Goal: Information Seeking & Learning: Find specific fact

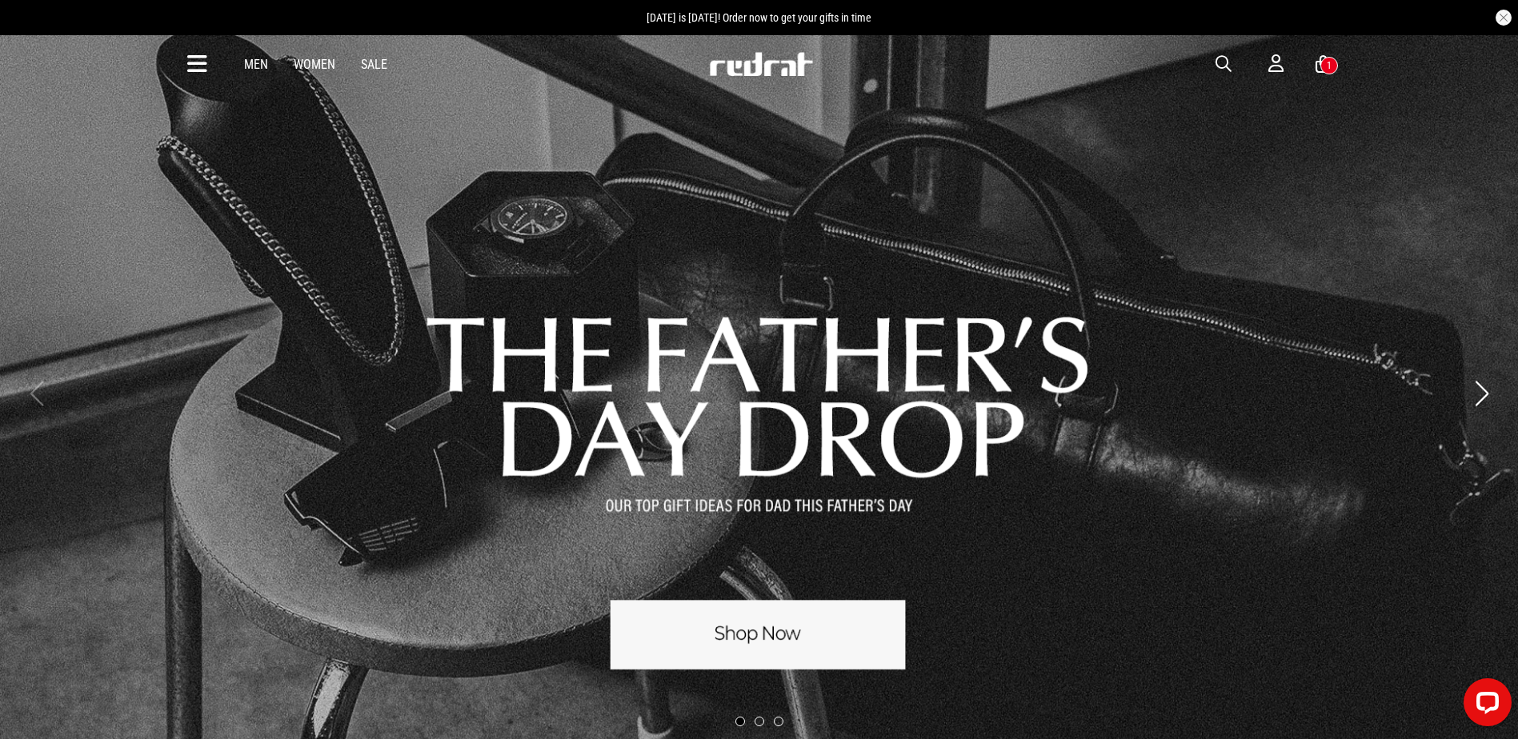
click at [1233, 64] on button "button" at bounding box center [1231, 63] width 32 height 19
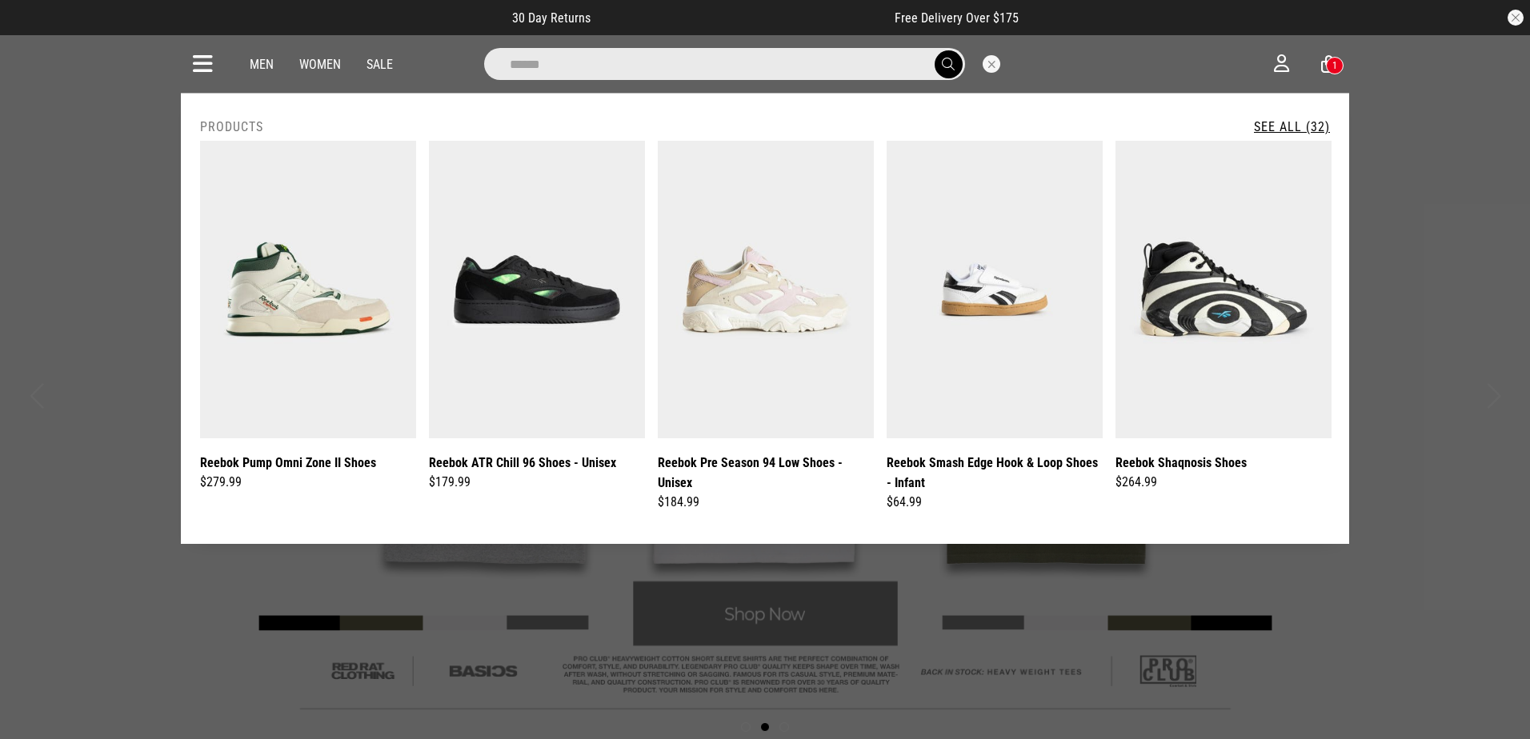
type input "******"
click at [934, 50] on button "submit" at bounding box center [948, 64] width 28 height 28
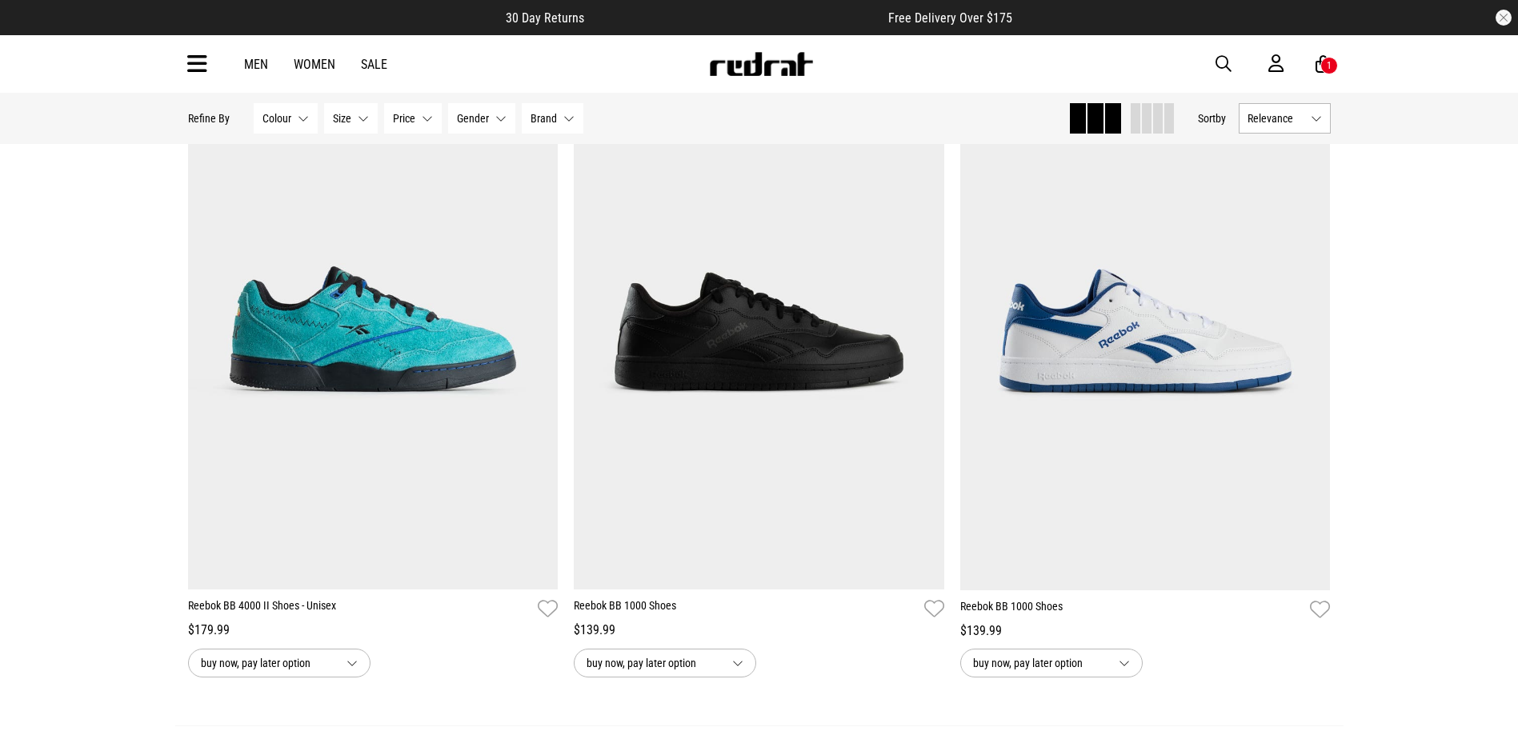
scroll to position [5121, 0]
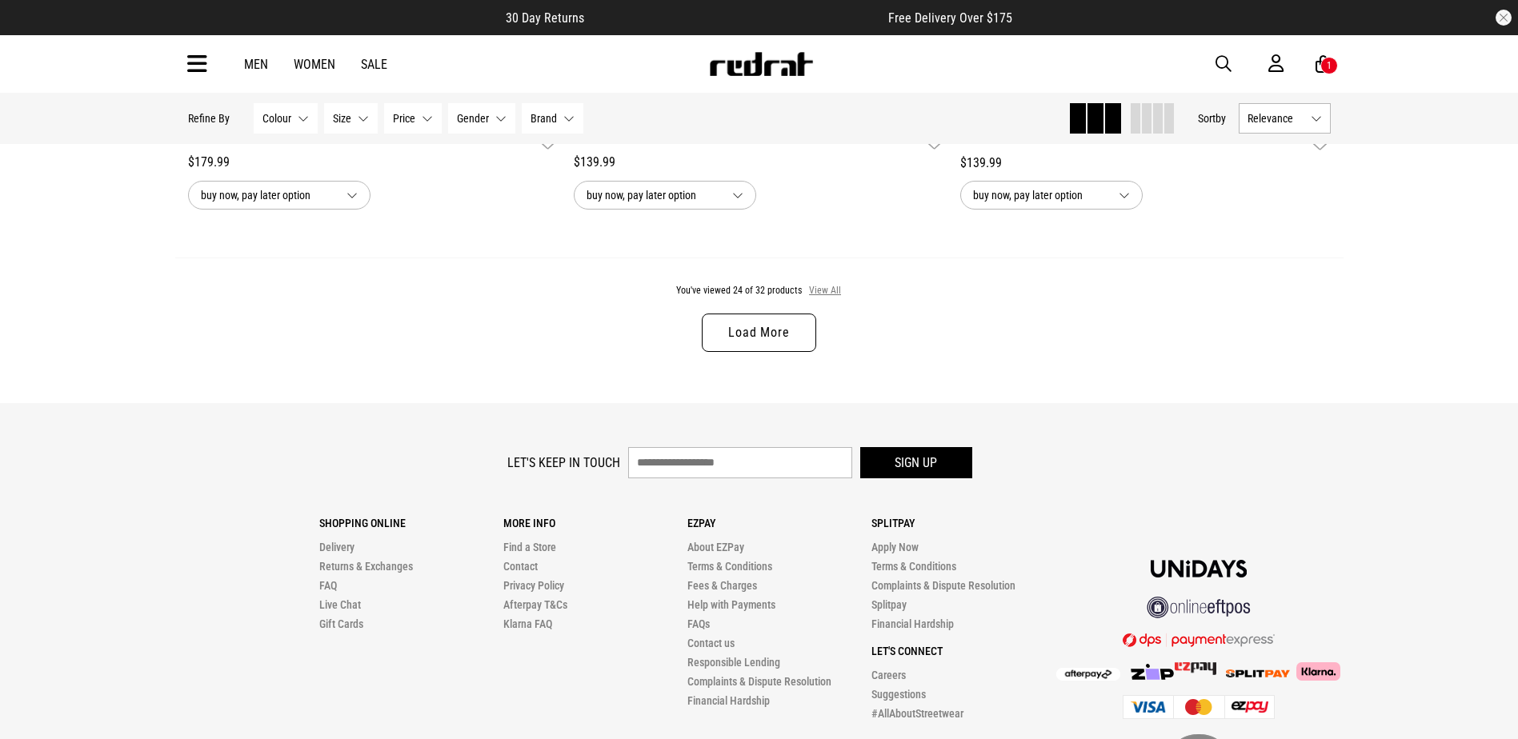
click at [822, 298] on button "View All" at bounding box center [825, 291] width 34 height 14
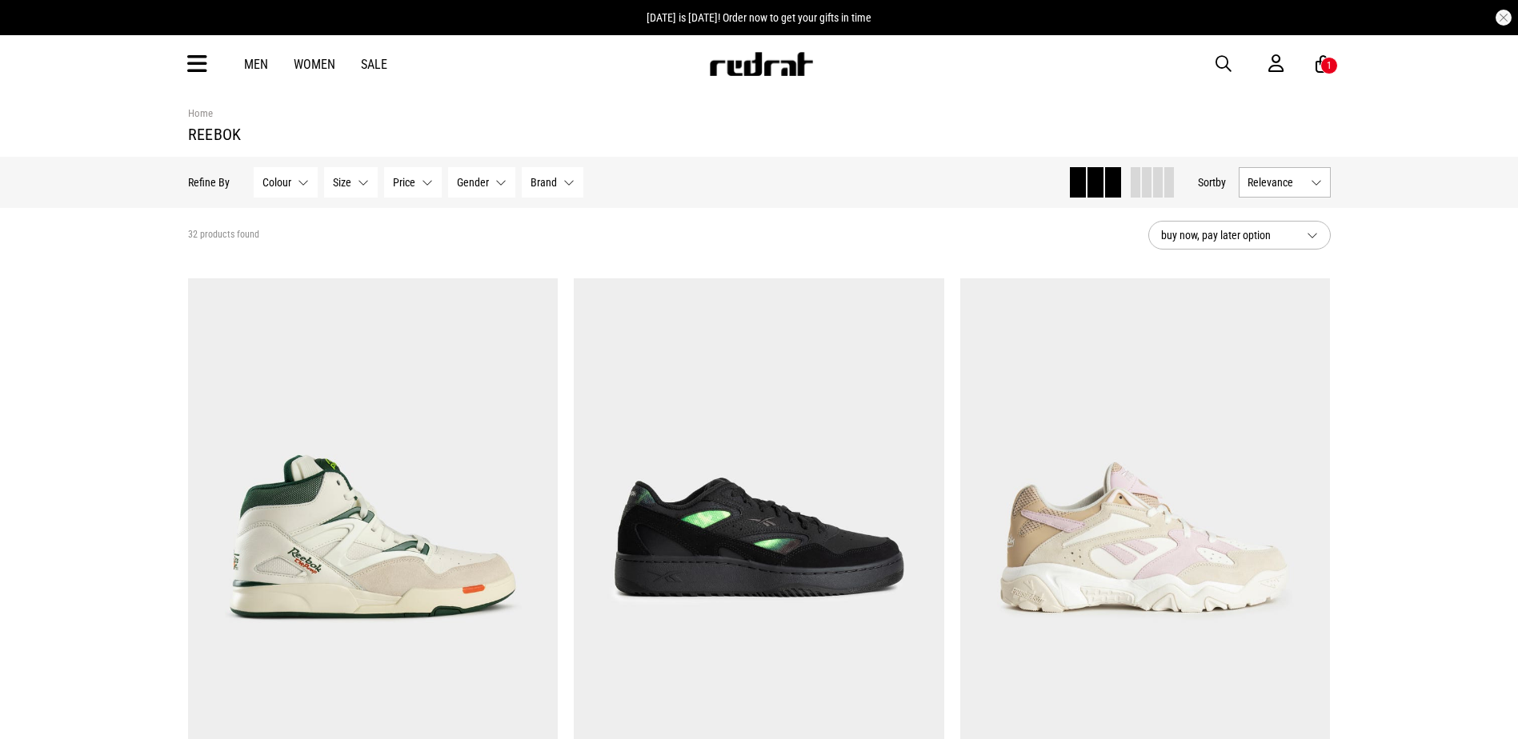
click at [782, 62] on img at bounding box center [761, 64] width 106 height 24
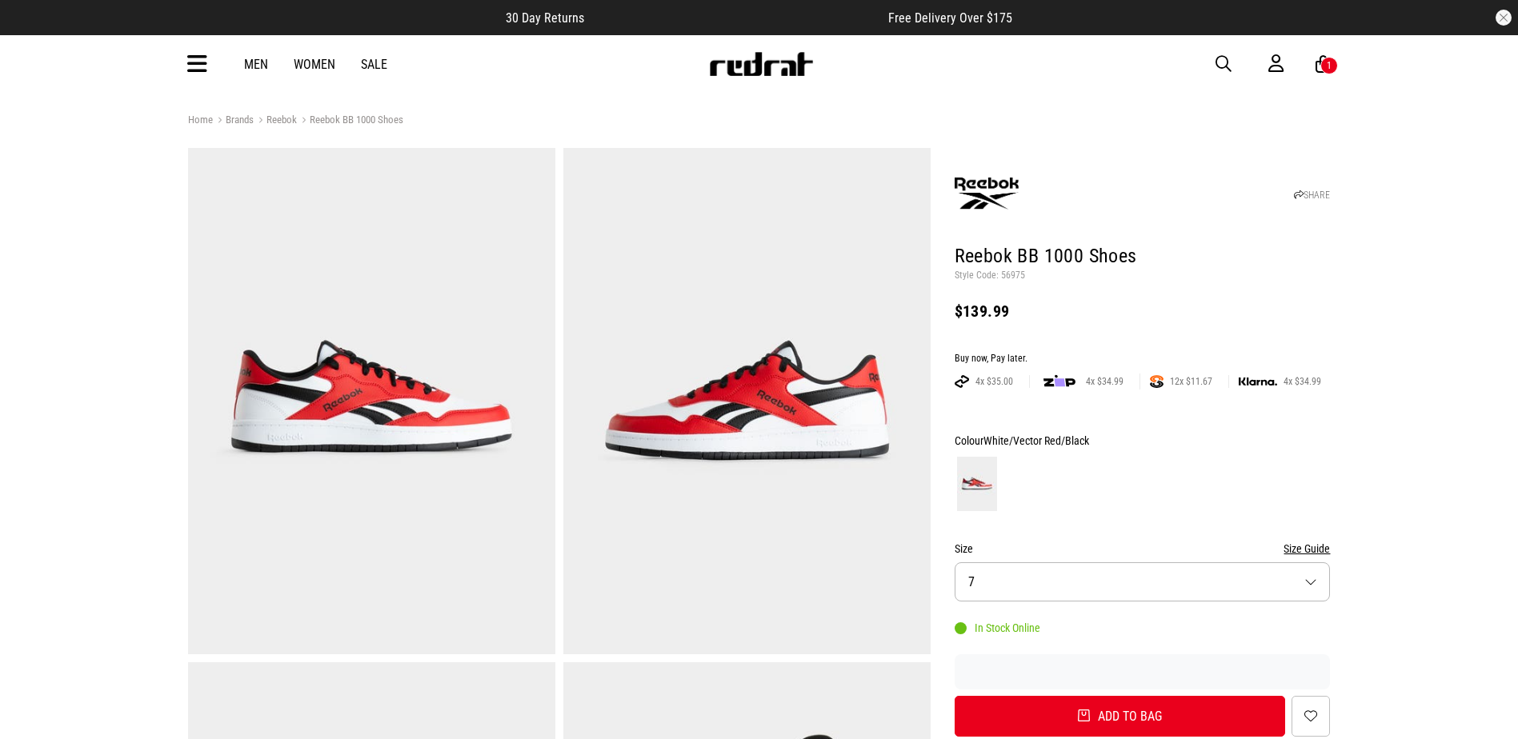
click at [1227, 61] on span "button" at bounding box center [1223, 63] width 16 height 19
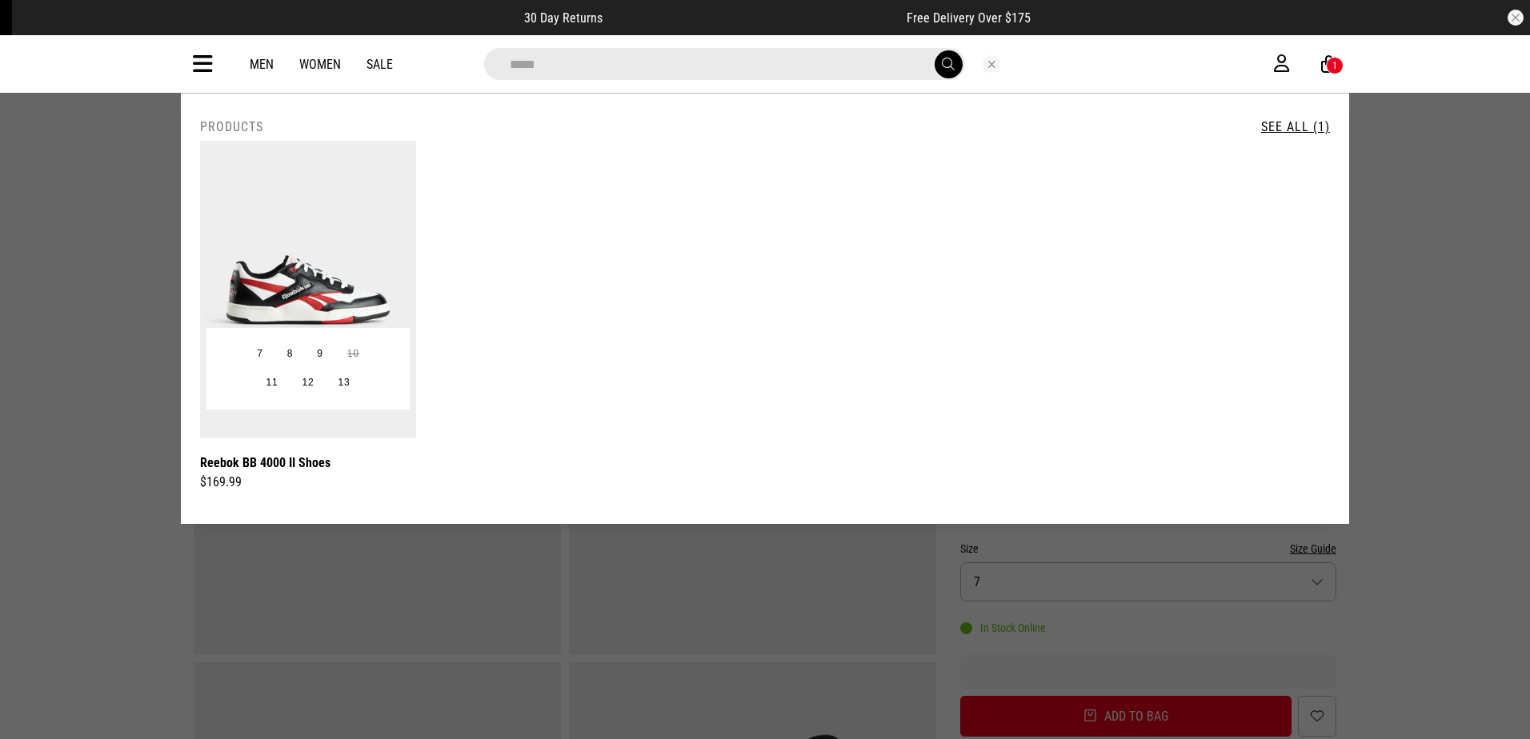
type input "*****"
click at [984, 64] on button "Close search" at bounding box center [991, 64] width 18 height 18
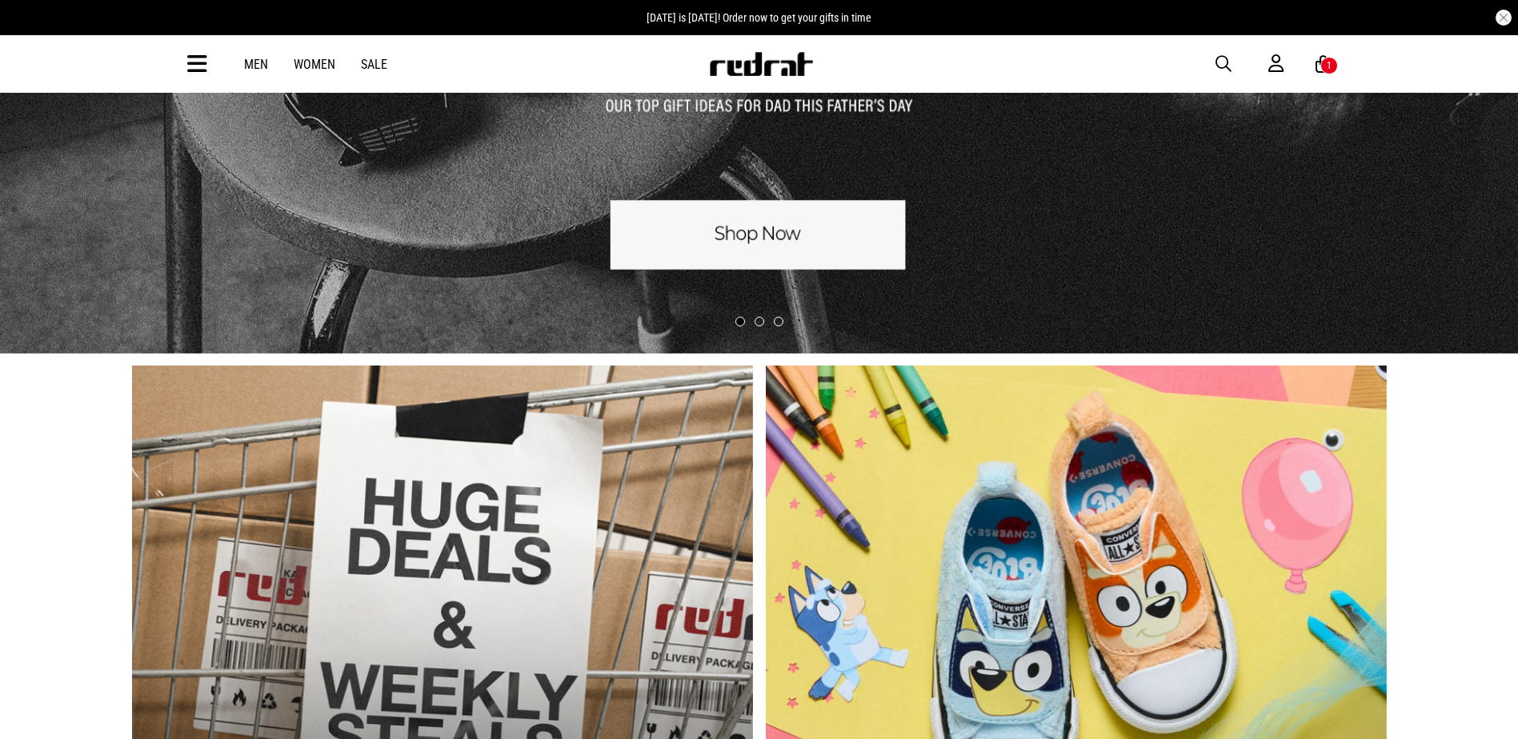
scroll to position [480, 0]
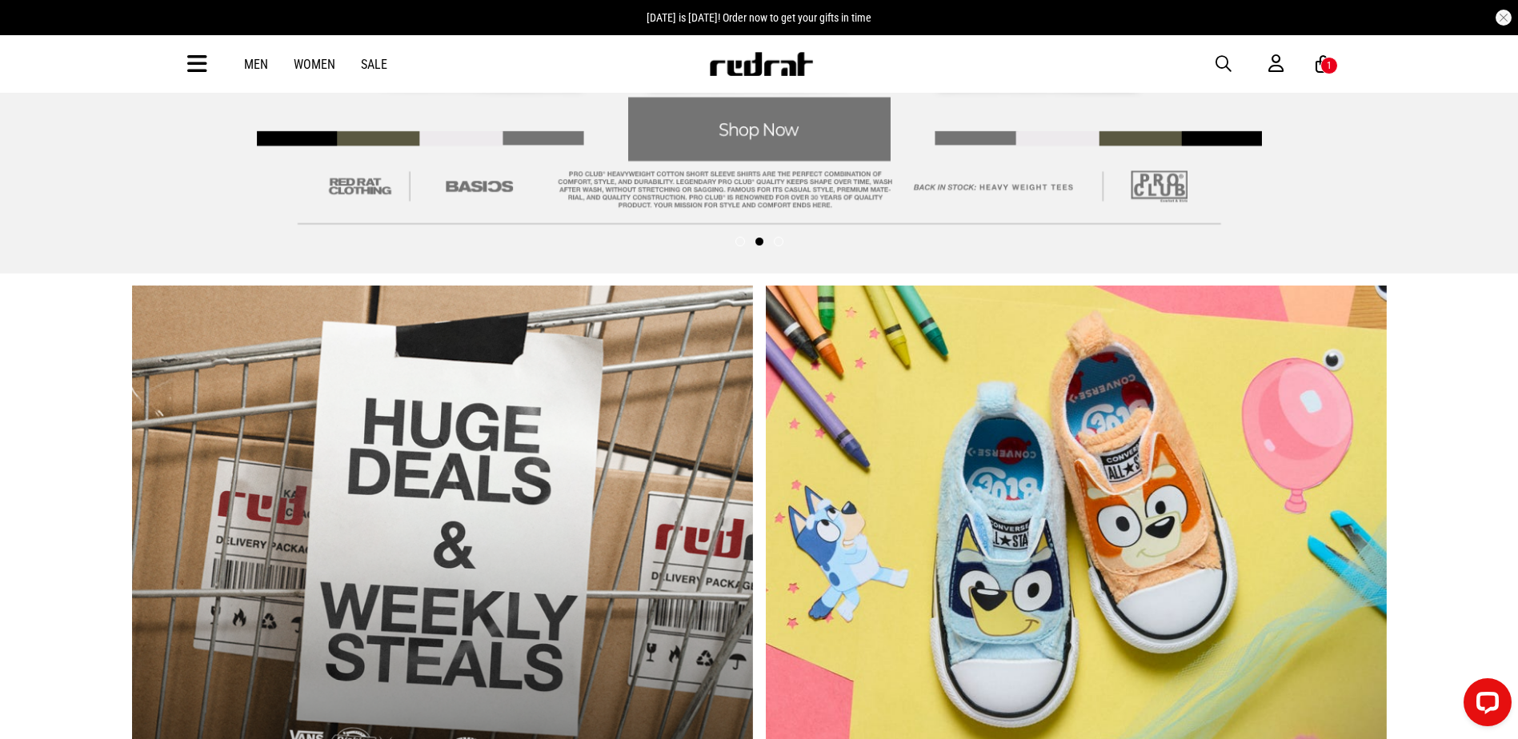
drag, startPoint x: 1229, startPoint y: 62, endPoint x: 1210, endPoint y: 63, distance: 19.2
click at [1229, 62] on span "button" at bounding box center [1223, 63] width 16 height 19
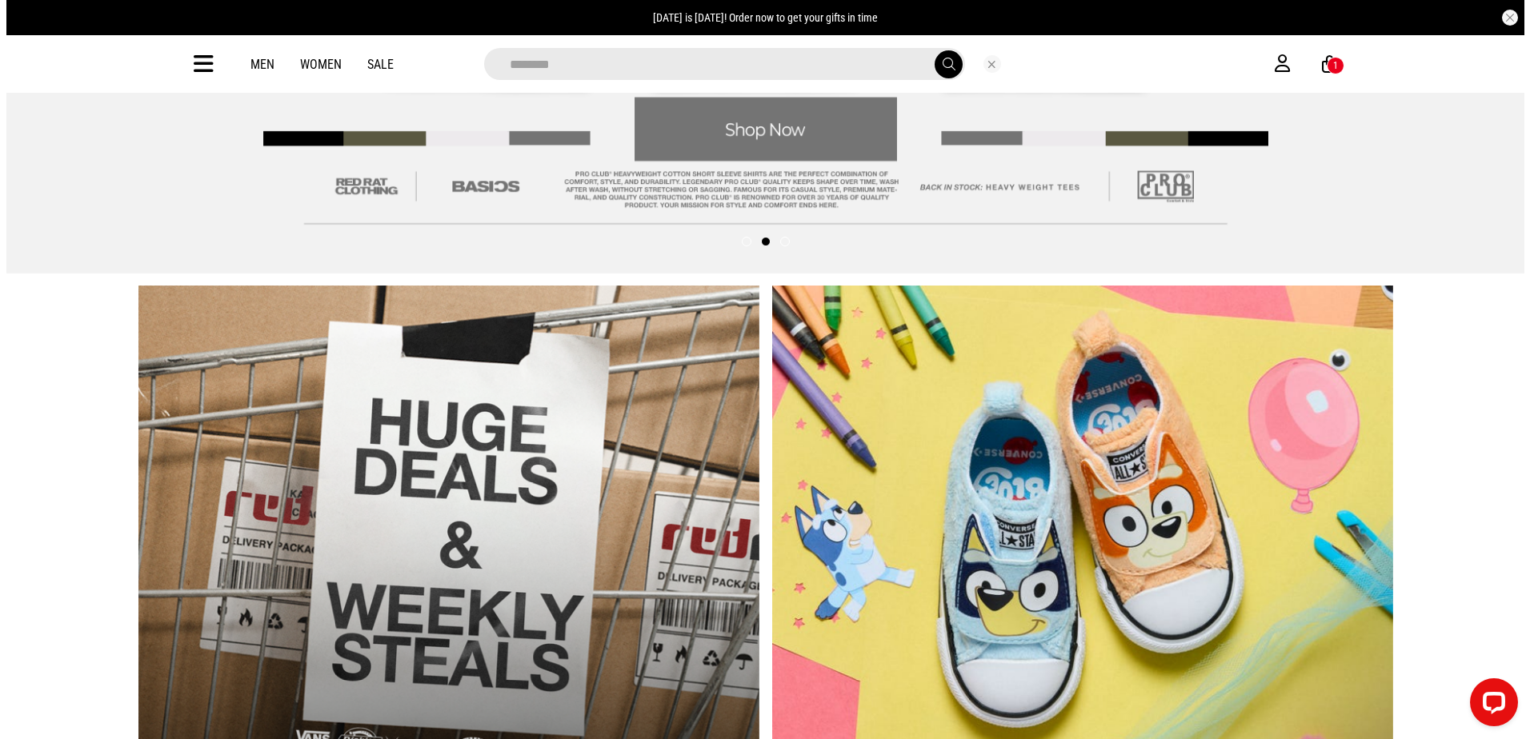
scroll to position [486, 0]
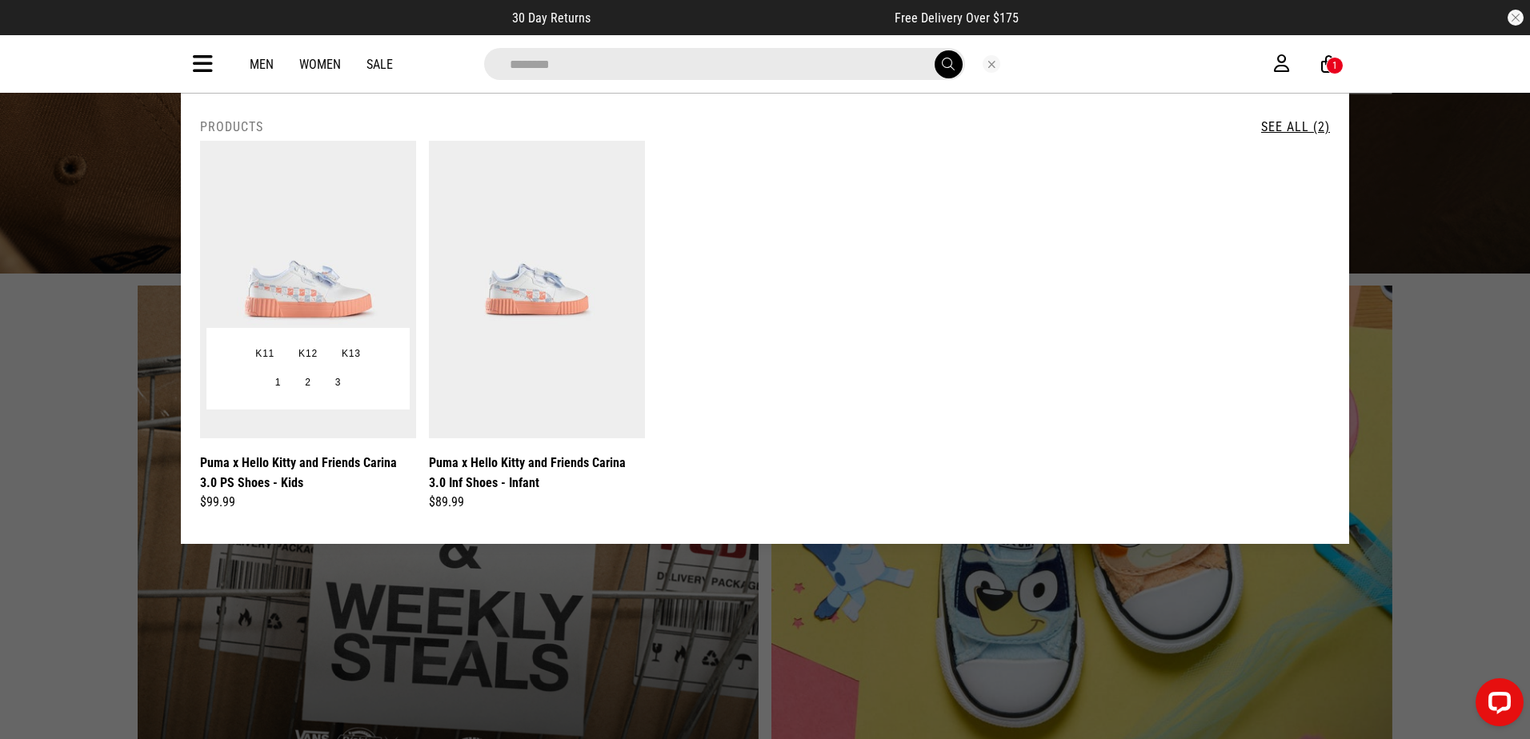
type input "********"
click at [308, 282] on img at bounding box center [308, 290] width 216 height 298
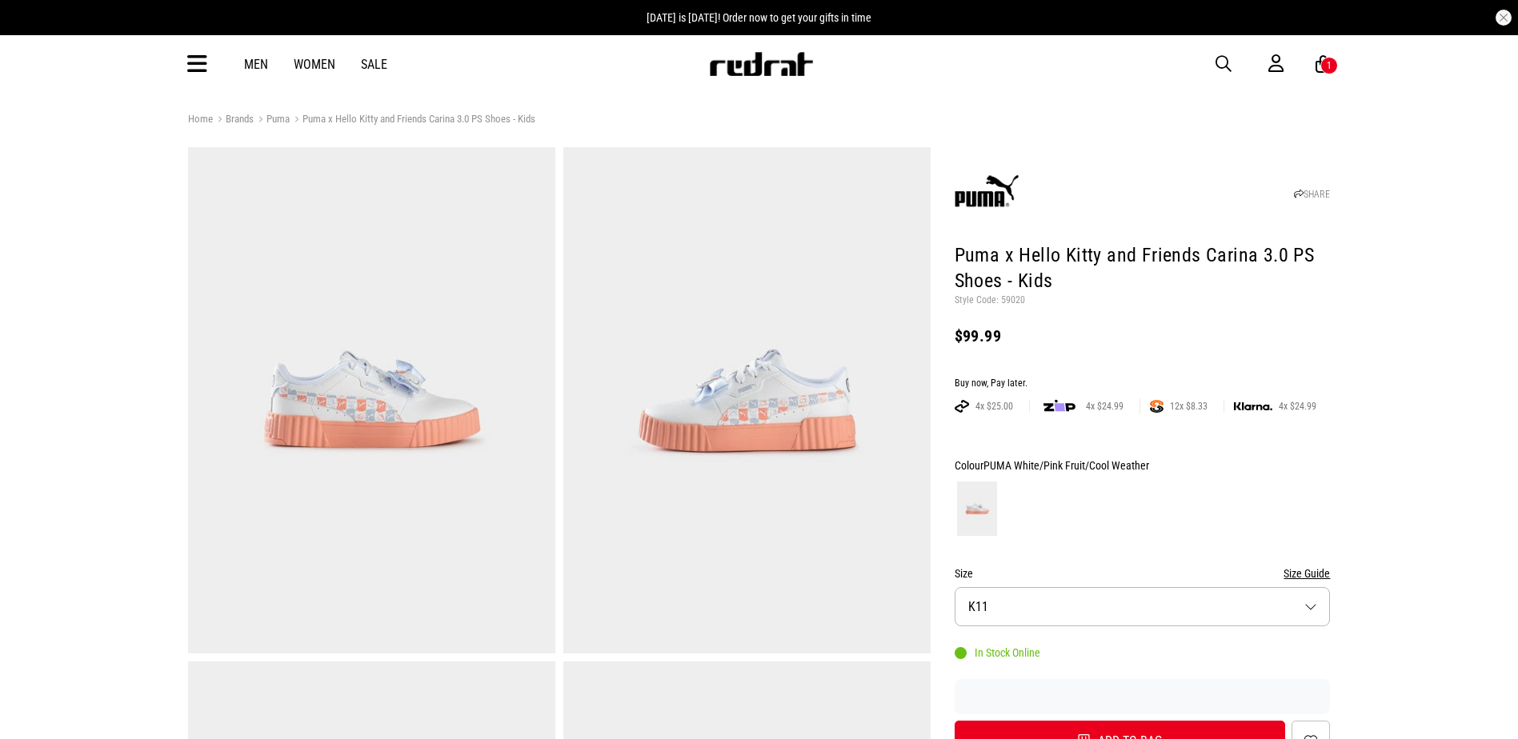
click at [1010, 302] on p "Style Code: 59020" at bounding box center [1142, 300] width 376 height 13
copy p "59020"
